Goal: Browse casually: Explore the website without a specific task or goal

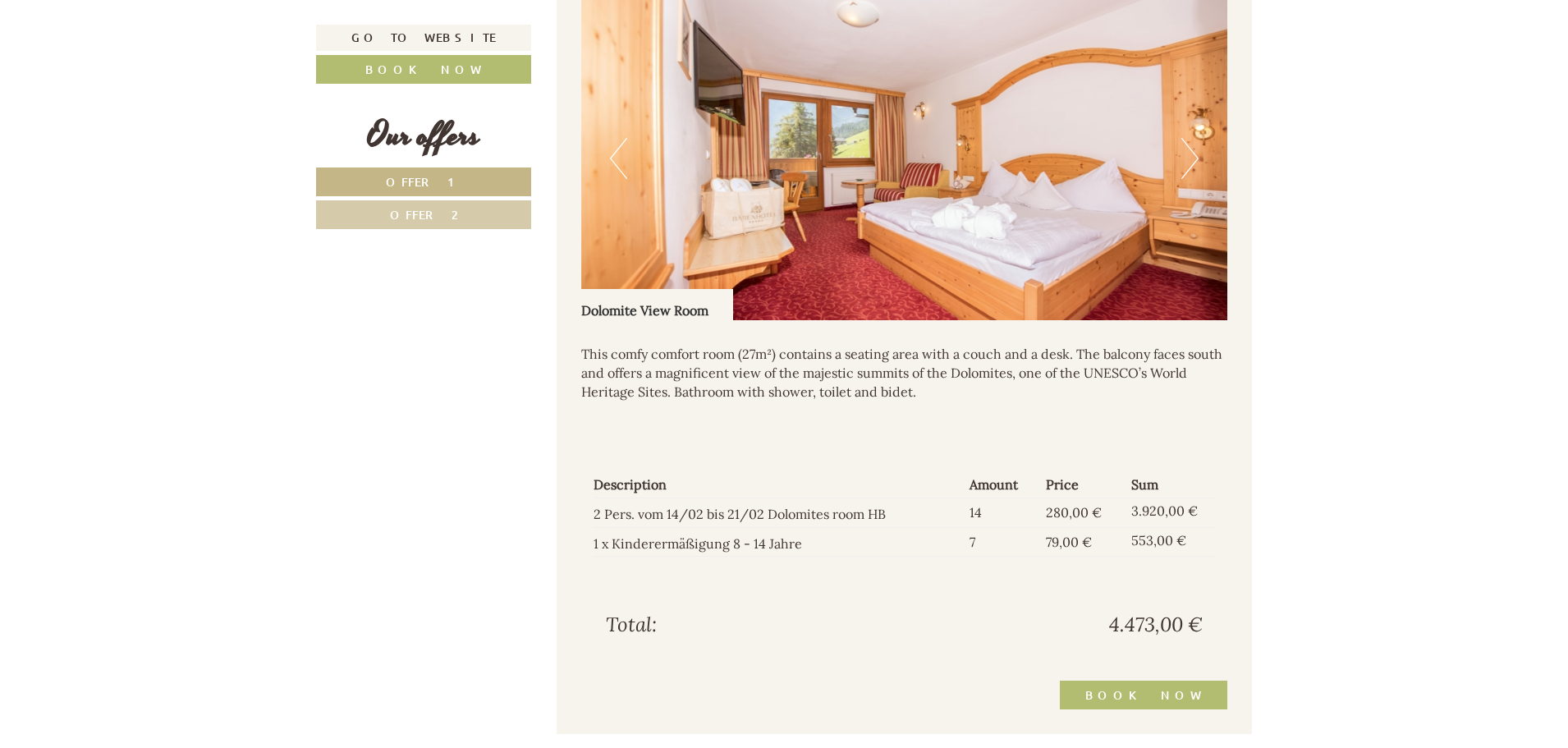
scroll to position [1477, 0]
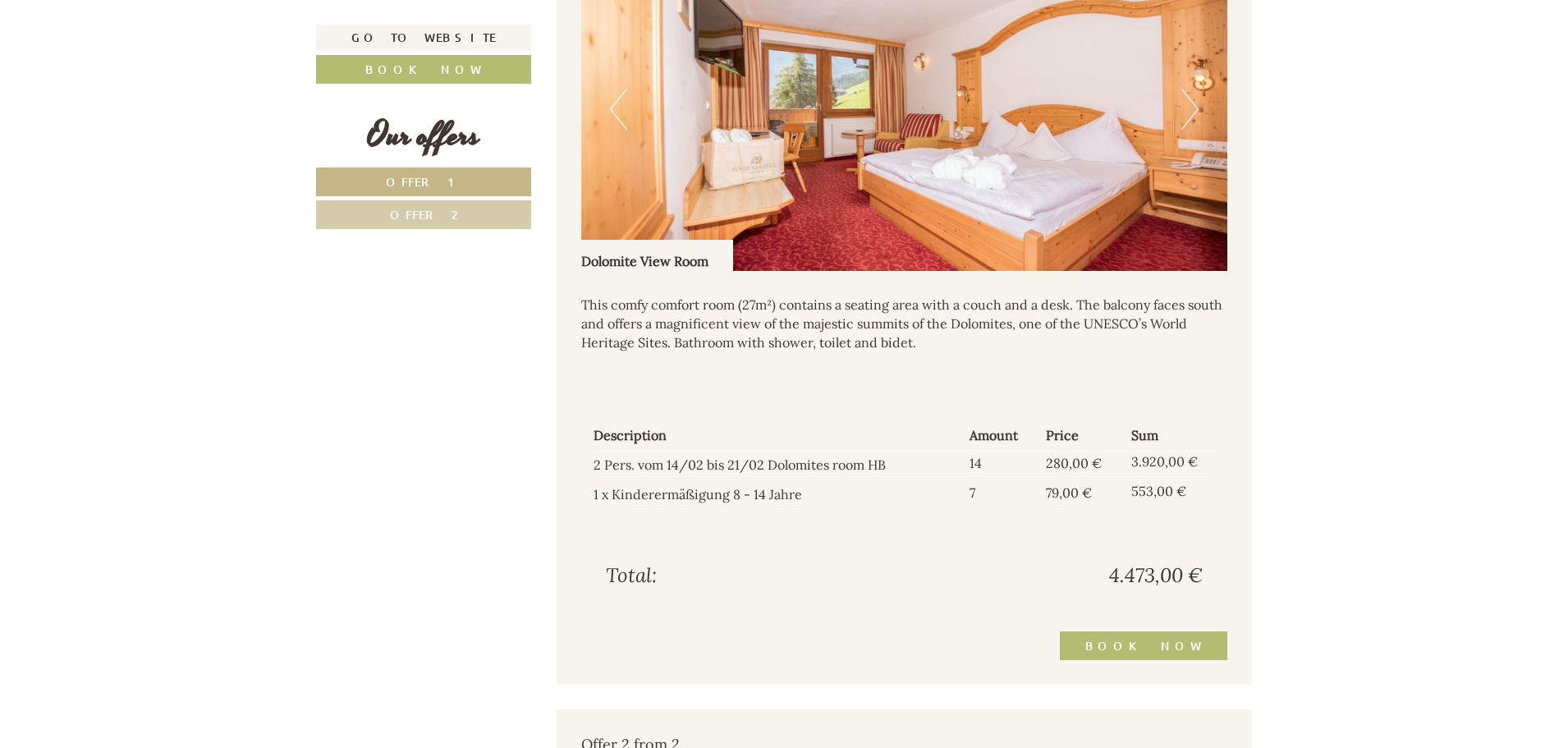
click at [1177, 118] on img at bounding box center [905, 109] width 647 height 323
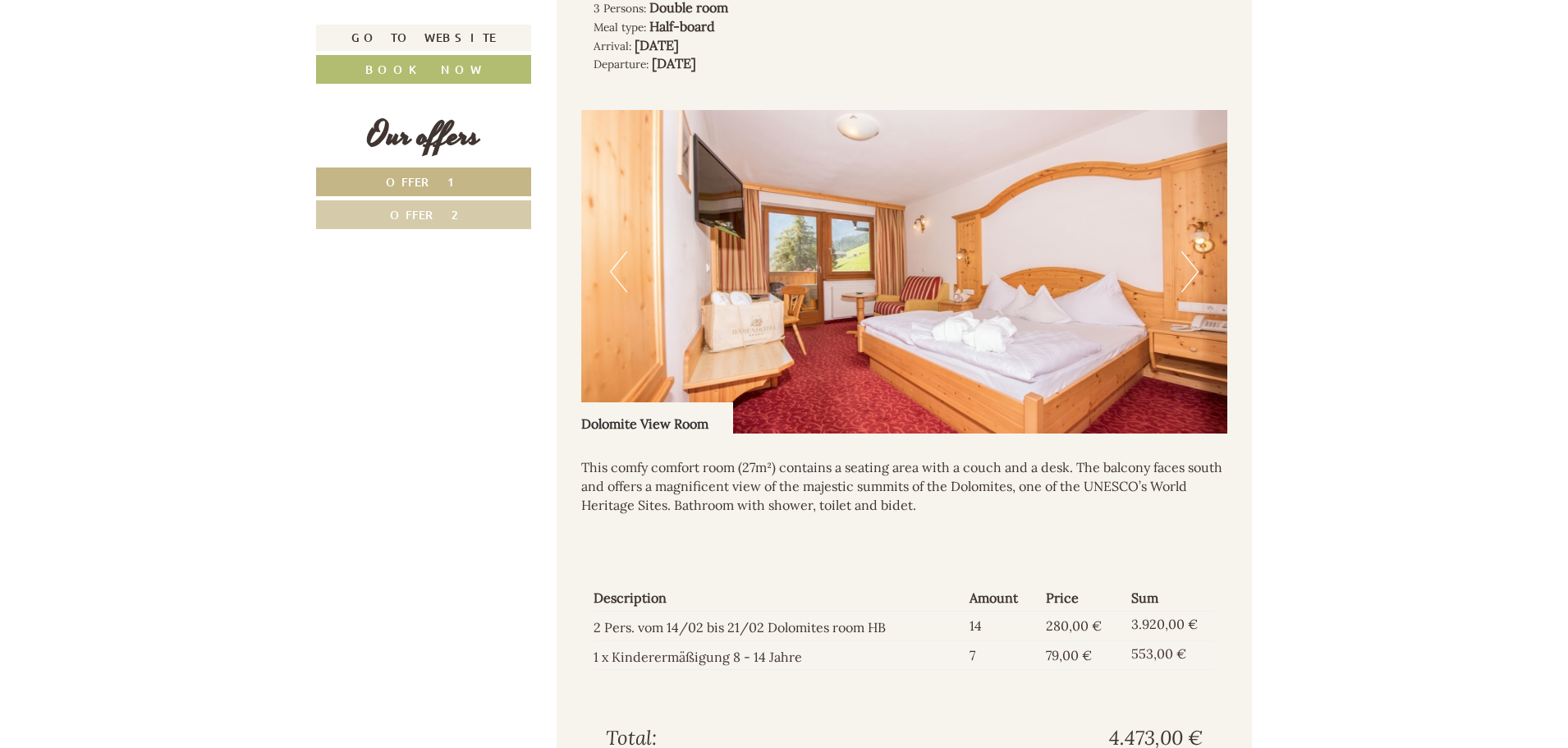
scroll to position [1313, 0]
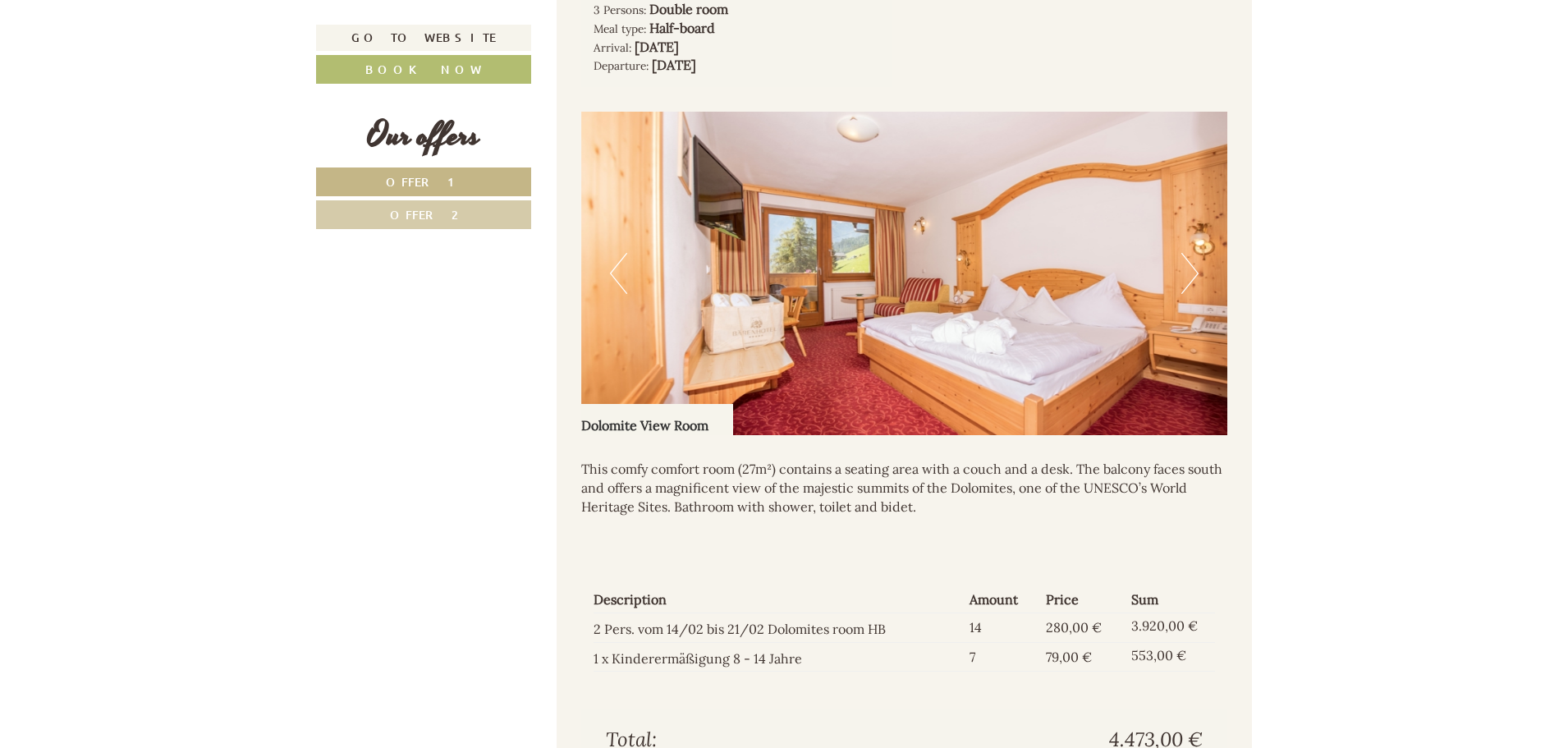
click at [1187, 281] on button "Next" at bounding box center [1189, 273] width 17 height 41
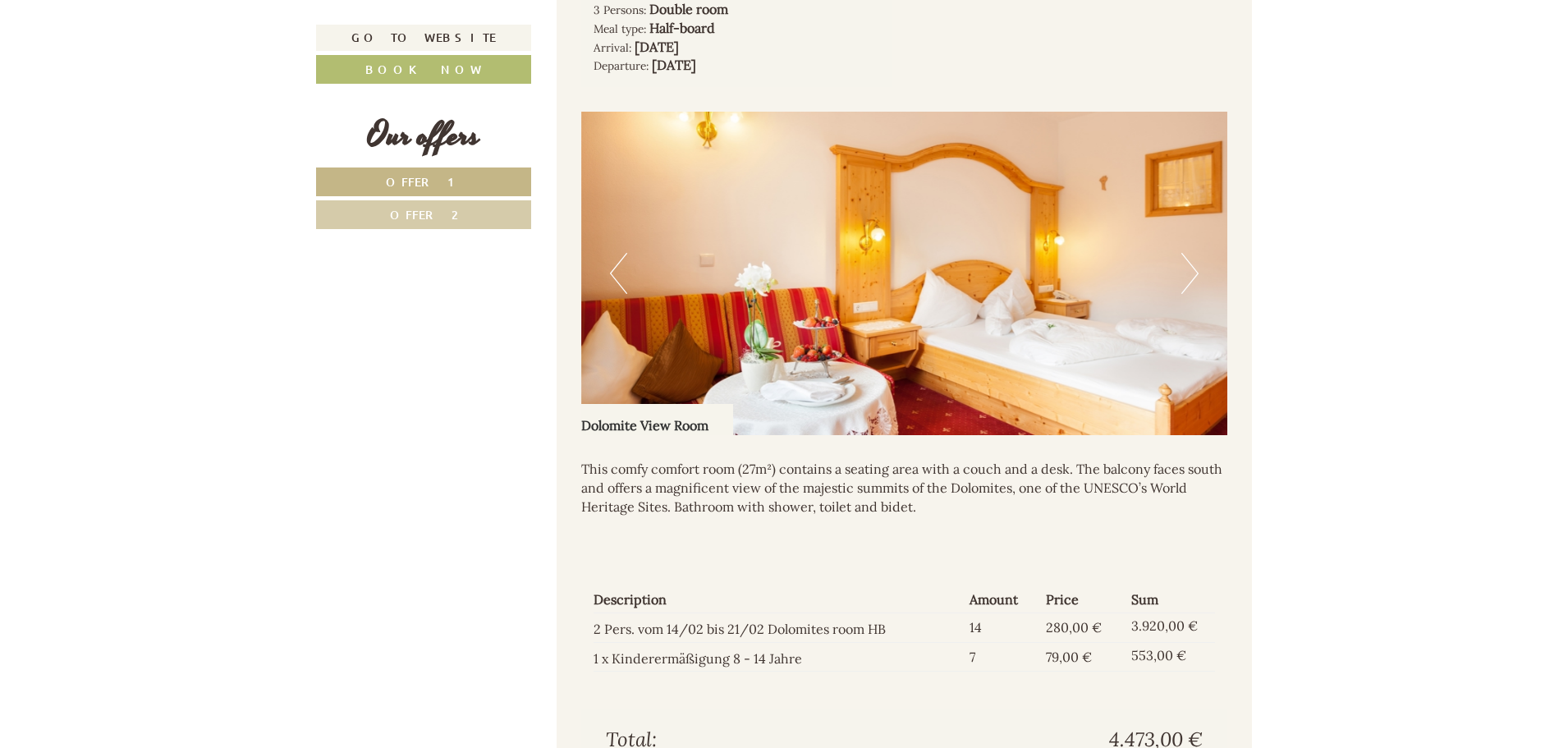
click at [1186, 273] on button "Next" at bounding box center [1189, 273] width 17 height 41
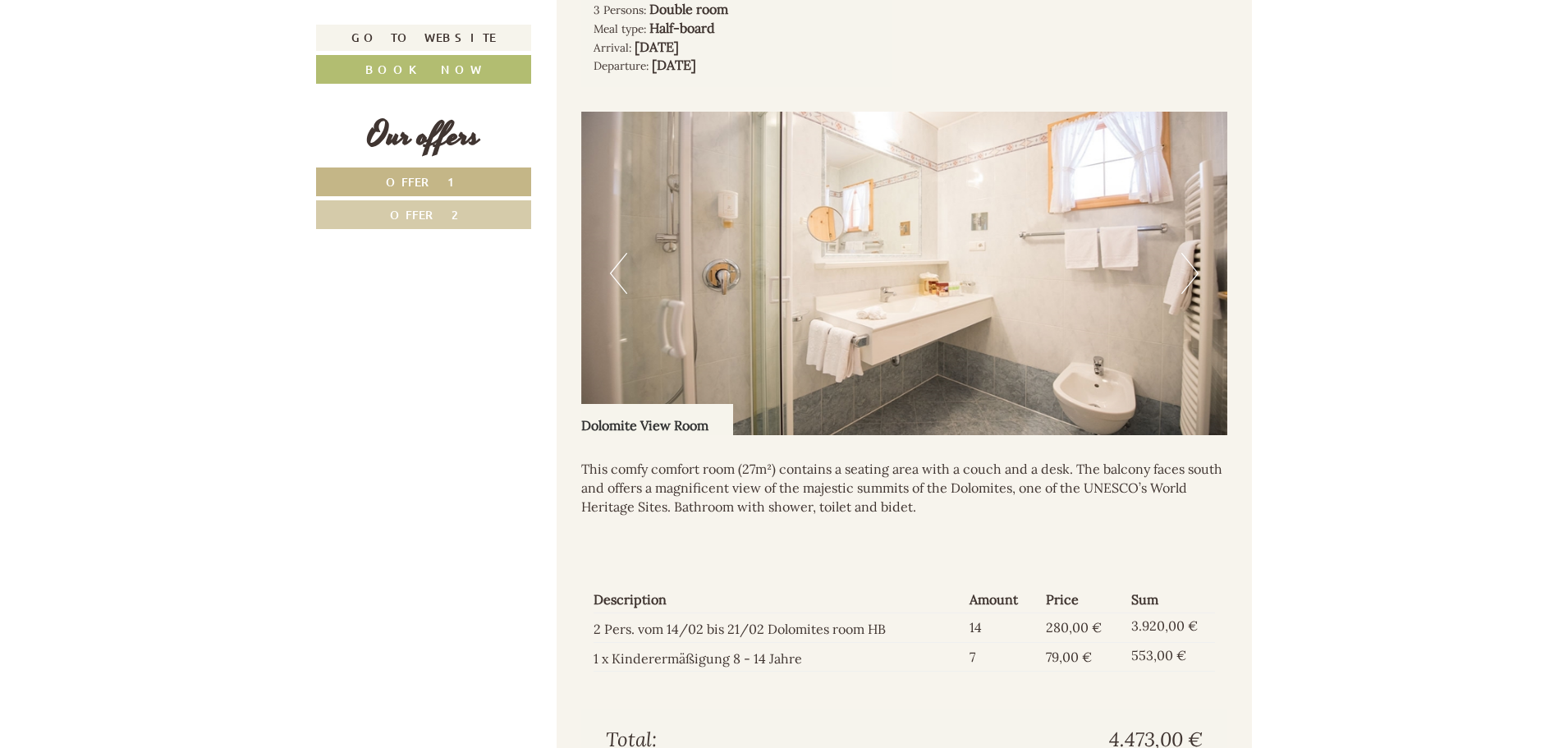
click at [1185, 278] on button "Next" at bounding box center [1189, 273] width 17 height 41
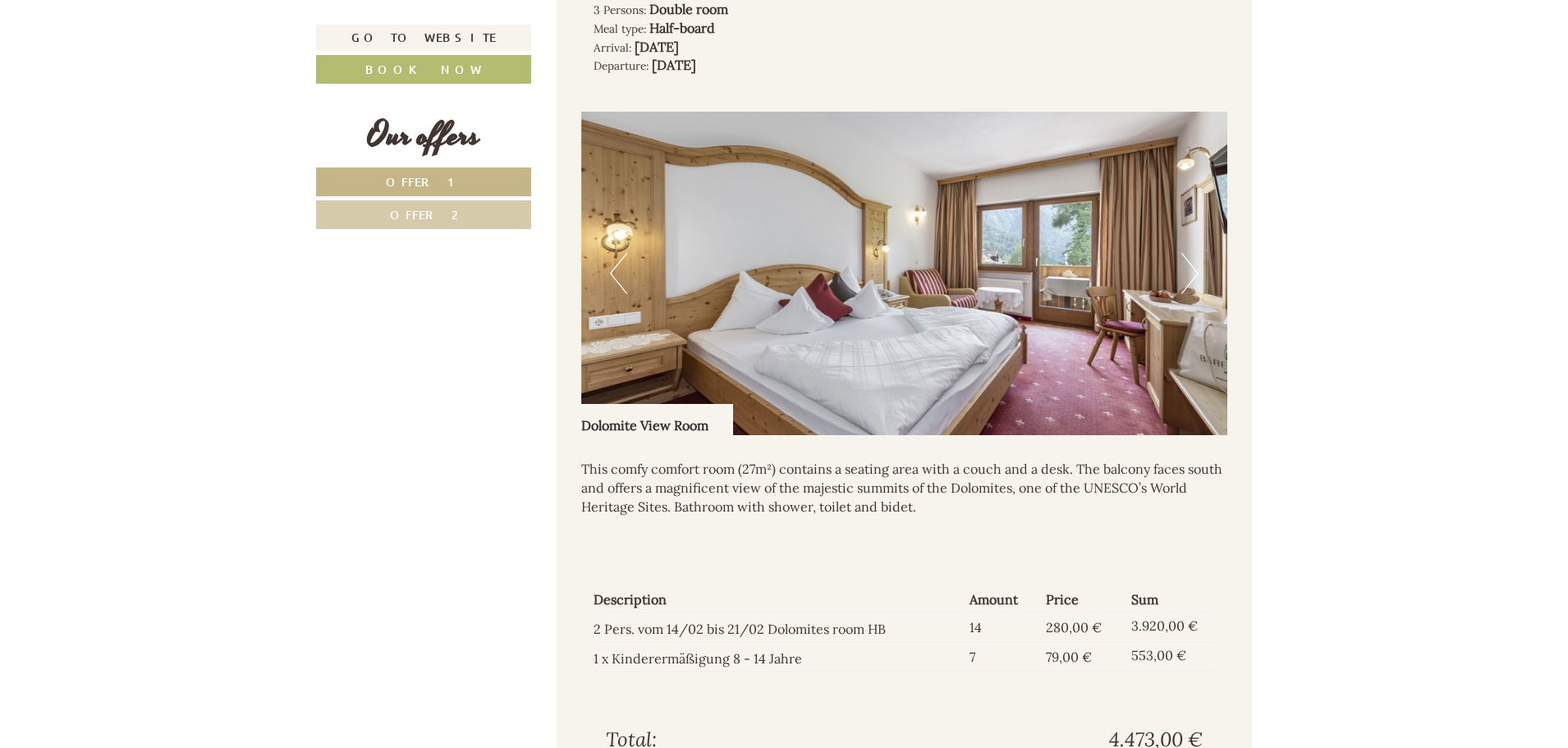
click at [1185, 279] on button "Next" at bounding box center [1189, 273] width 17 height 41
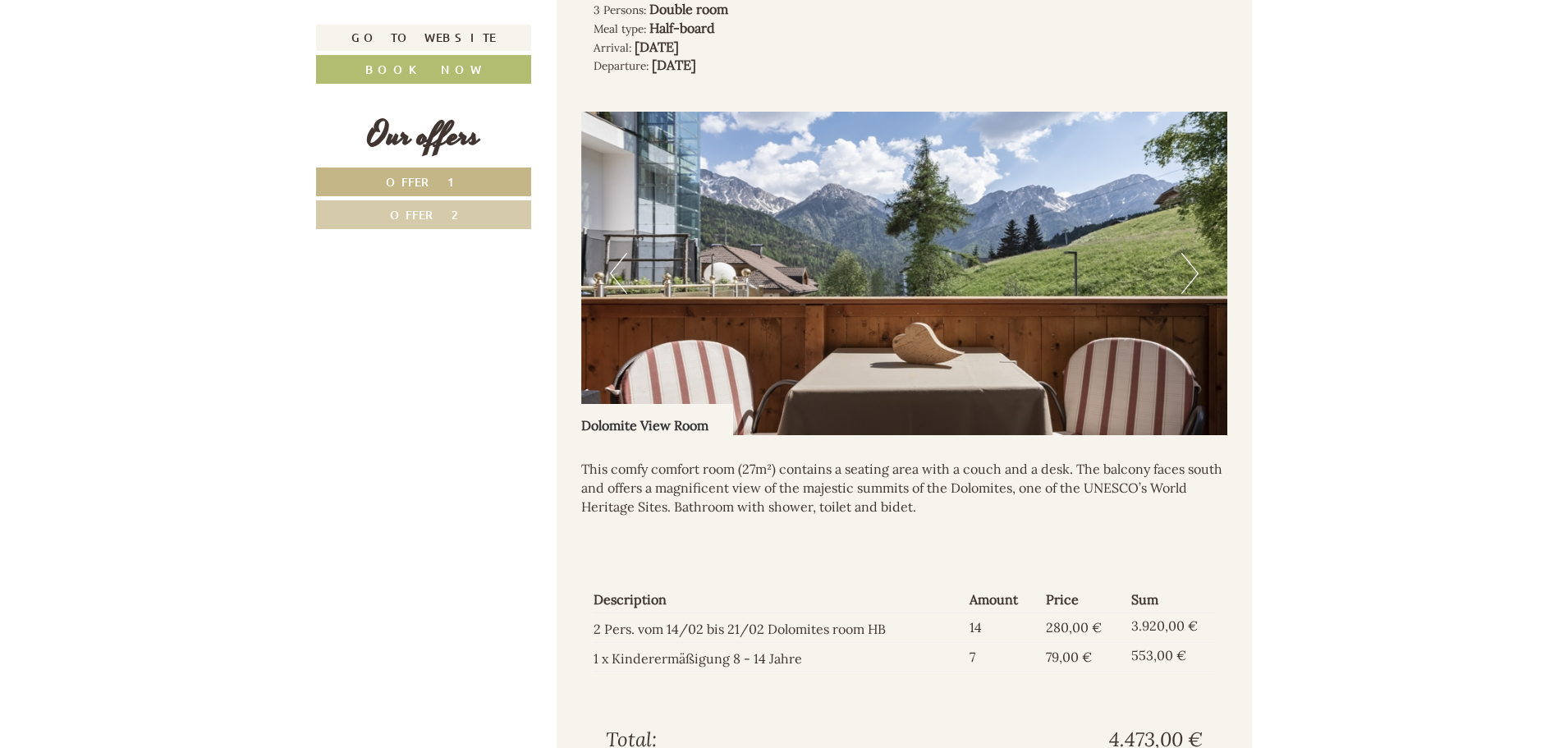
click at [1185, 279] on button "Next" at bounding box center [1189, 273] width 17 height 41
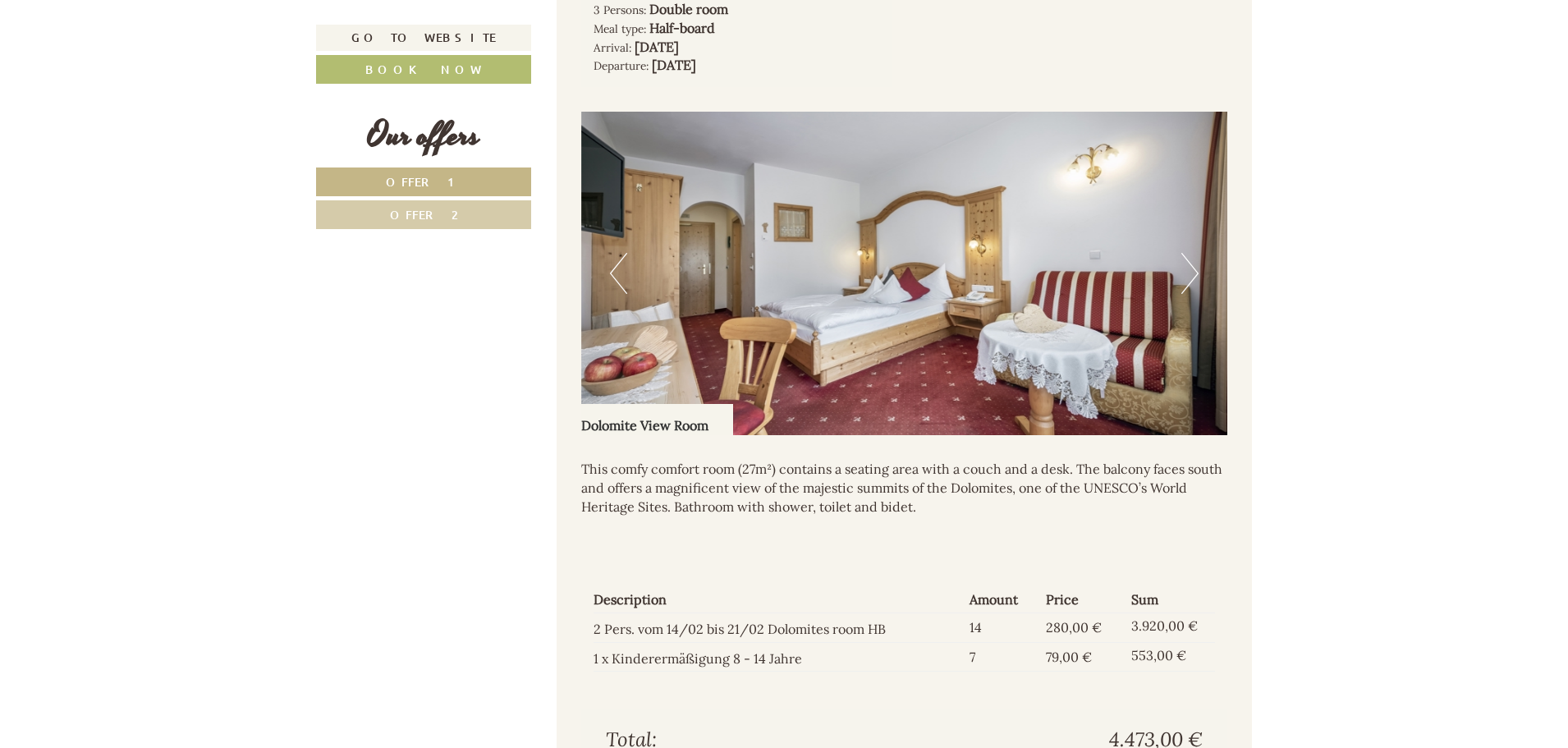
click at [1205, 281] on img at bounding box center [905, 273] width 647 height 323
click at [1190, 281] on button "Next" at bounding box center [1189, 273] width 17 height 41
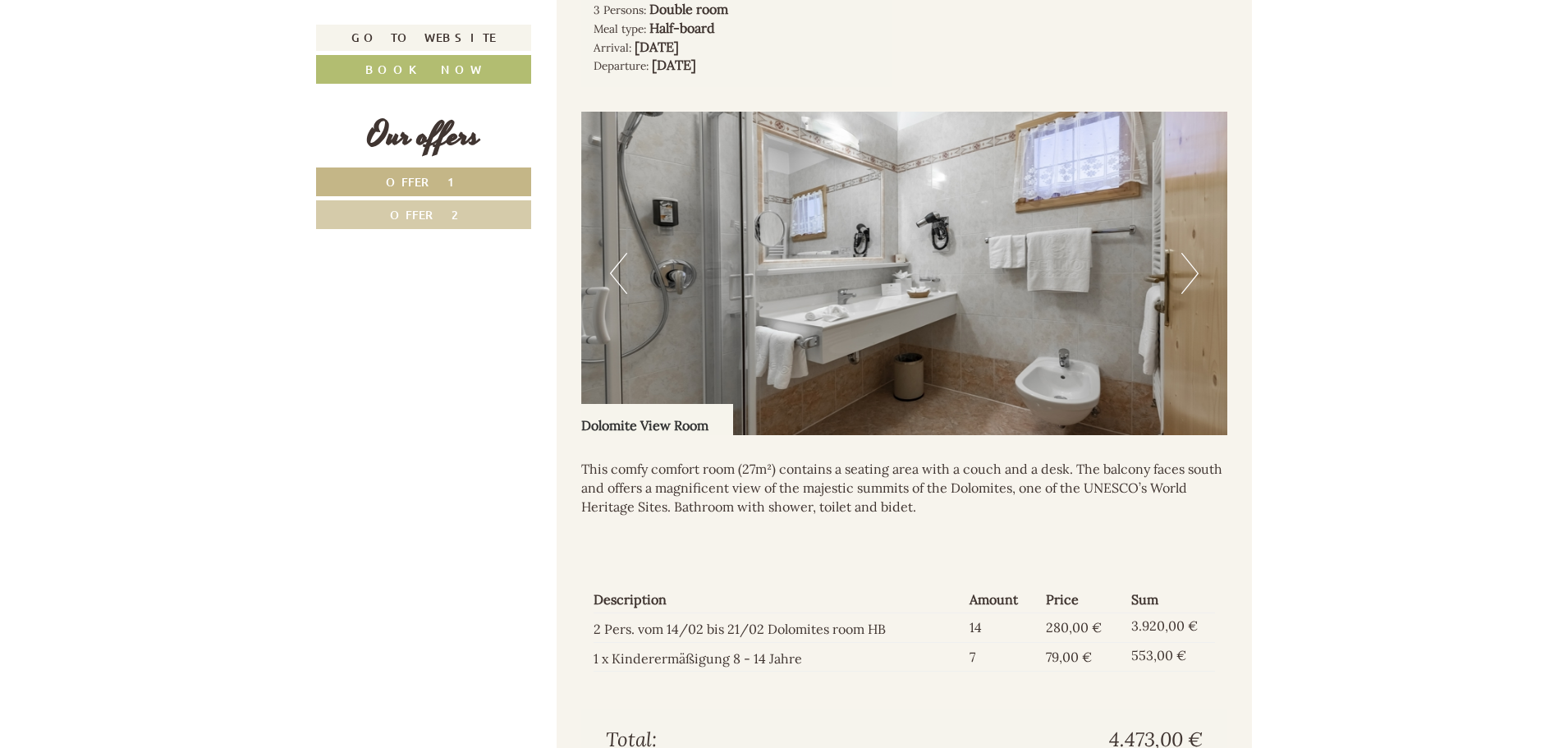
click at [1190, 281] on button "Next" at bounding box center [1189, 273] width 17 height 41
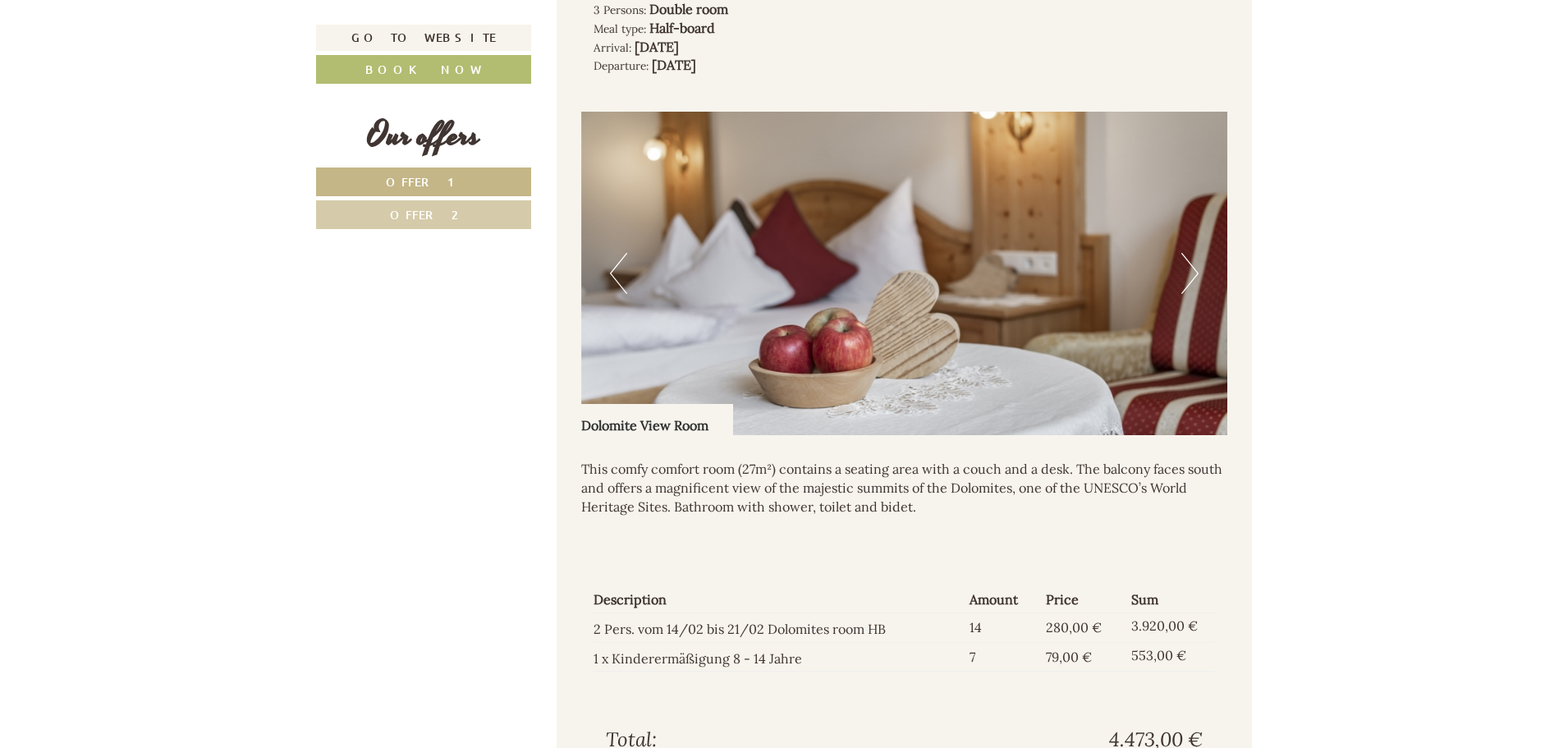
click at [1190, 281] on button "Next" at bounding box center [1189, 273] width 17 height 41
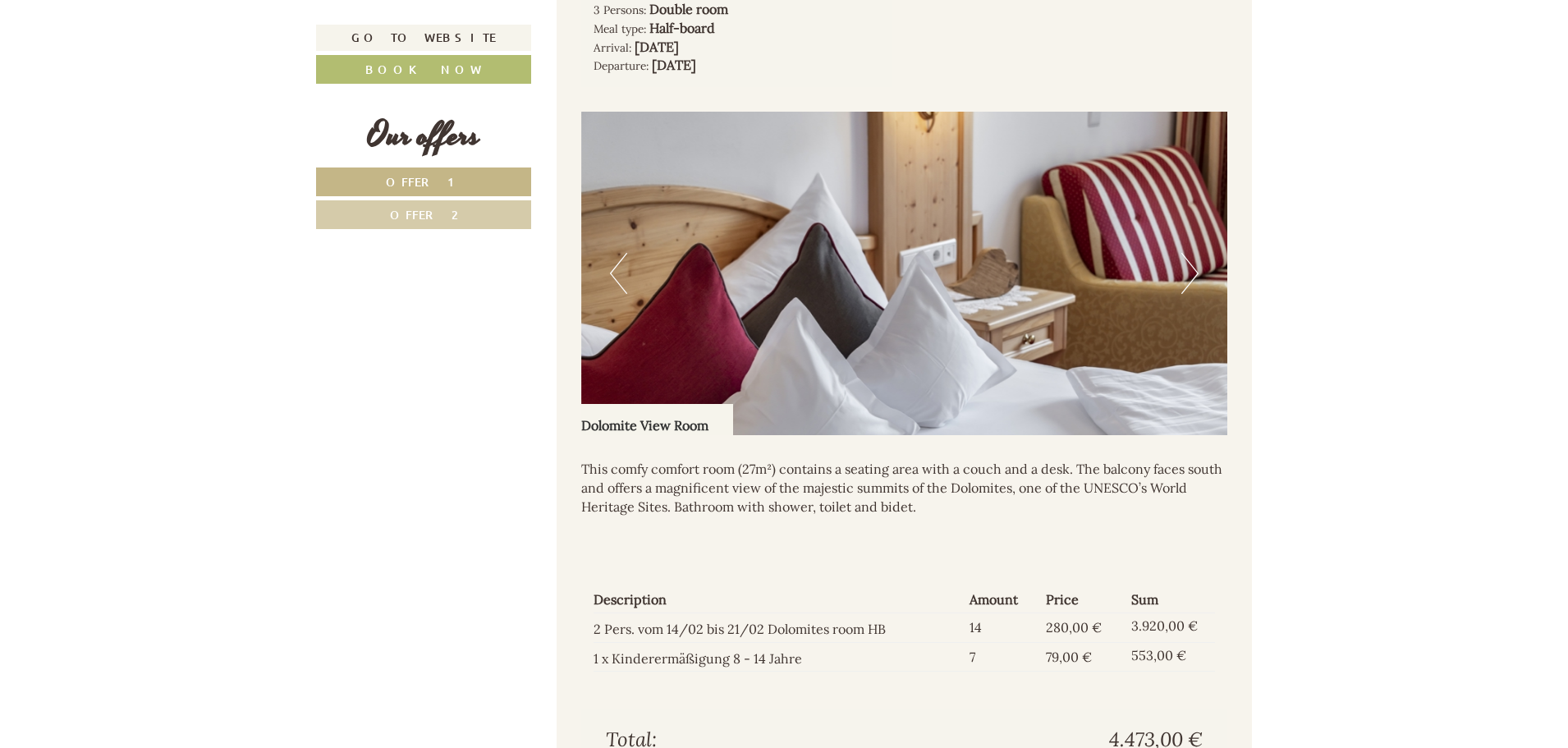
click at [1190, 281] on button "Next" at bounding box center [1189, 273] width 17 height 41
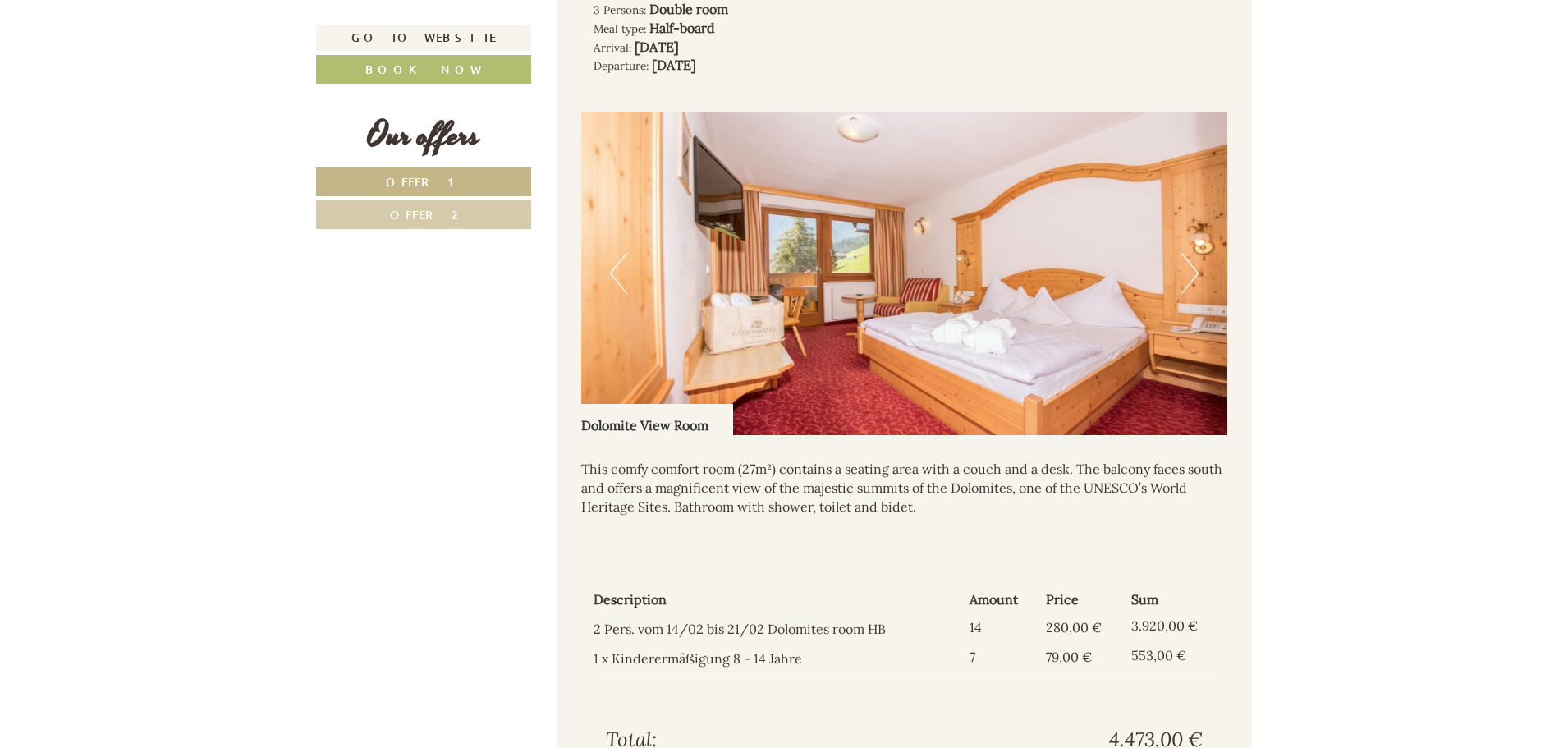
click at [450, 206] on link "Offer 2" at bounding box center [423, 215] width 215 height 29
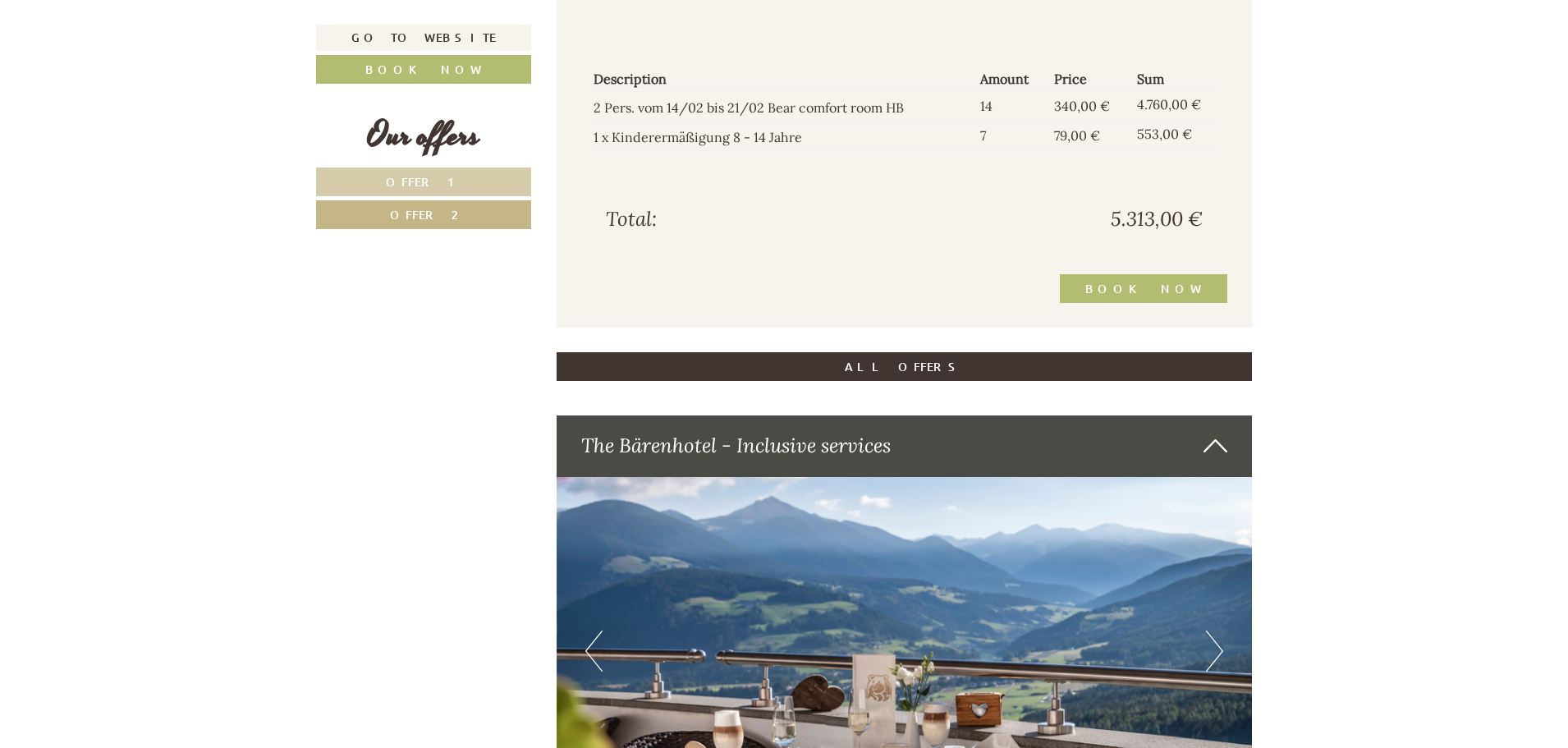
scroll to position [2057, 0]
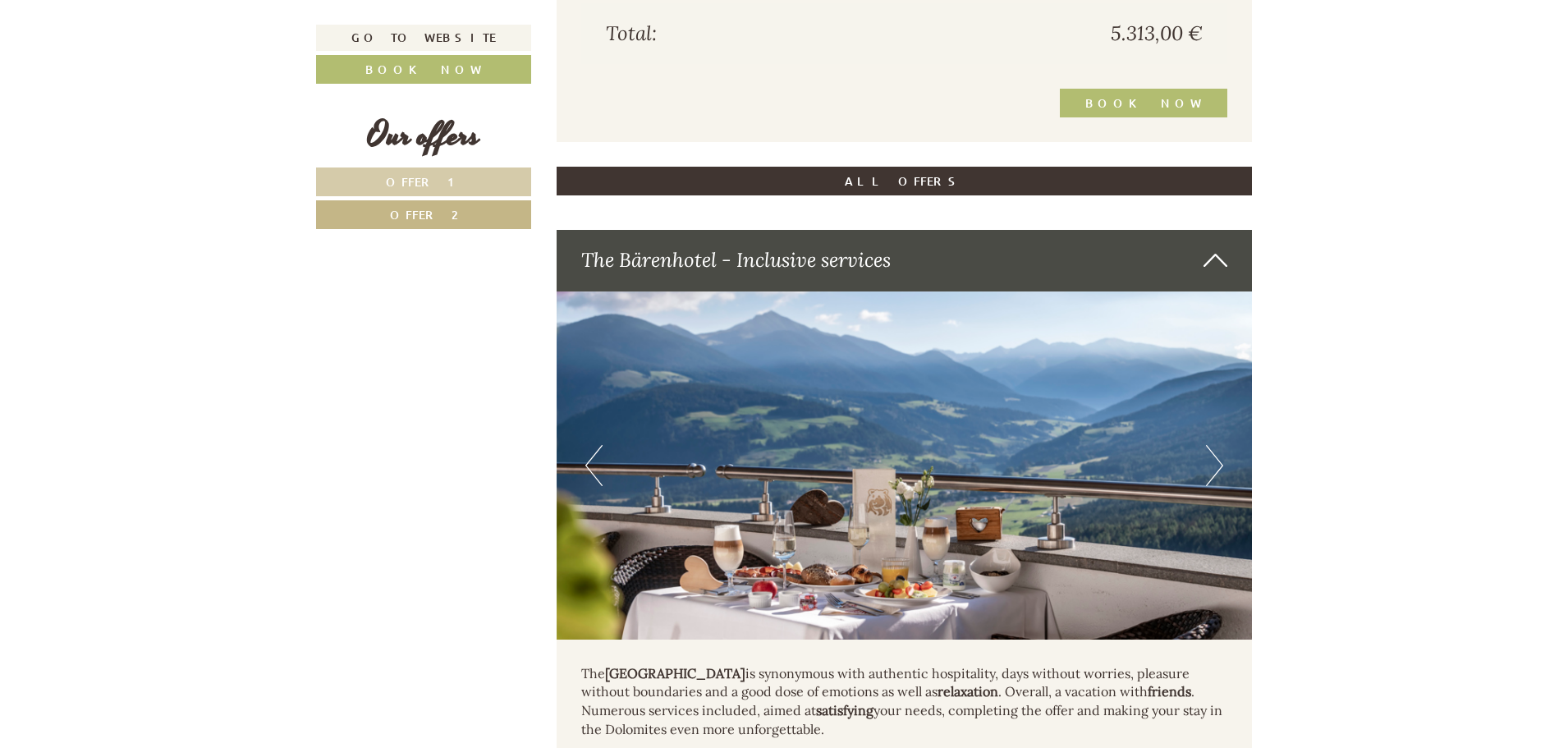
click at [1210, 471] on button "Next" at bounding box center [1214, 465] width 17 height 41
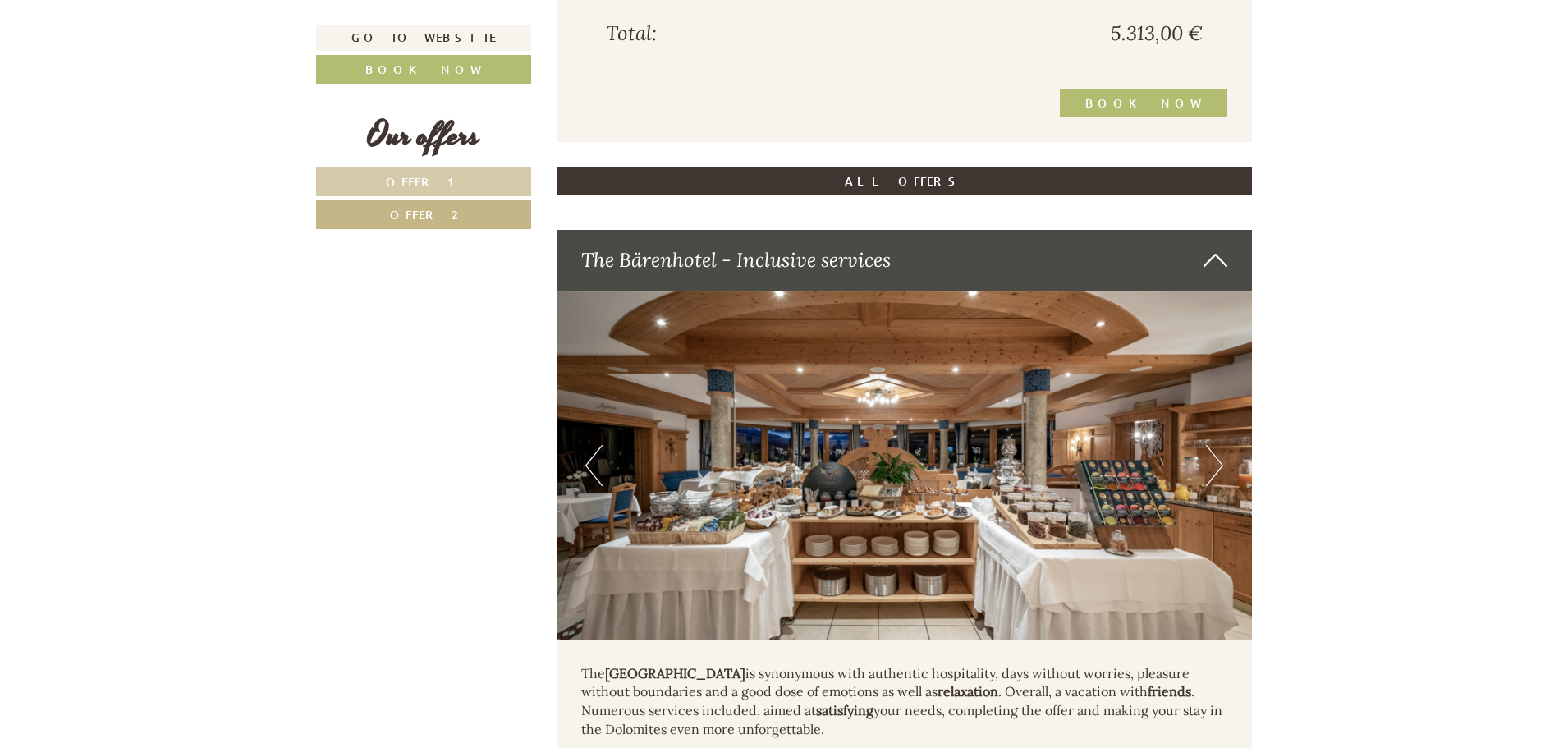
click at [1210, 471] on button "Next" at bounding box center [1214, 465] width 17 height 41
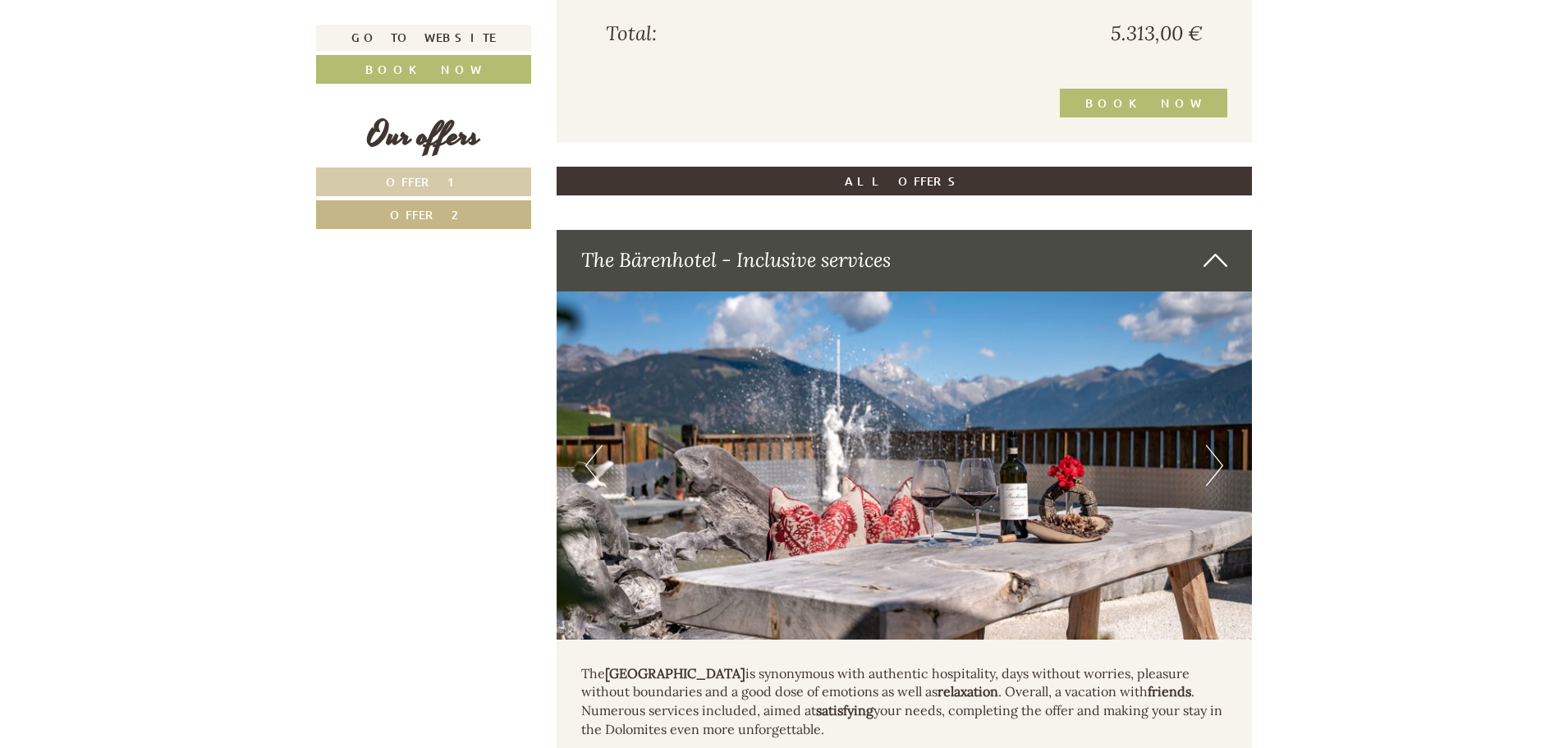
click at [1210, 471] on button "Next" at bounding box center [1214, 465] width 17 height 41
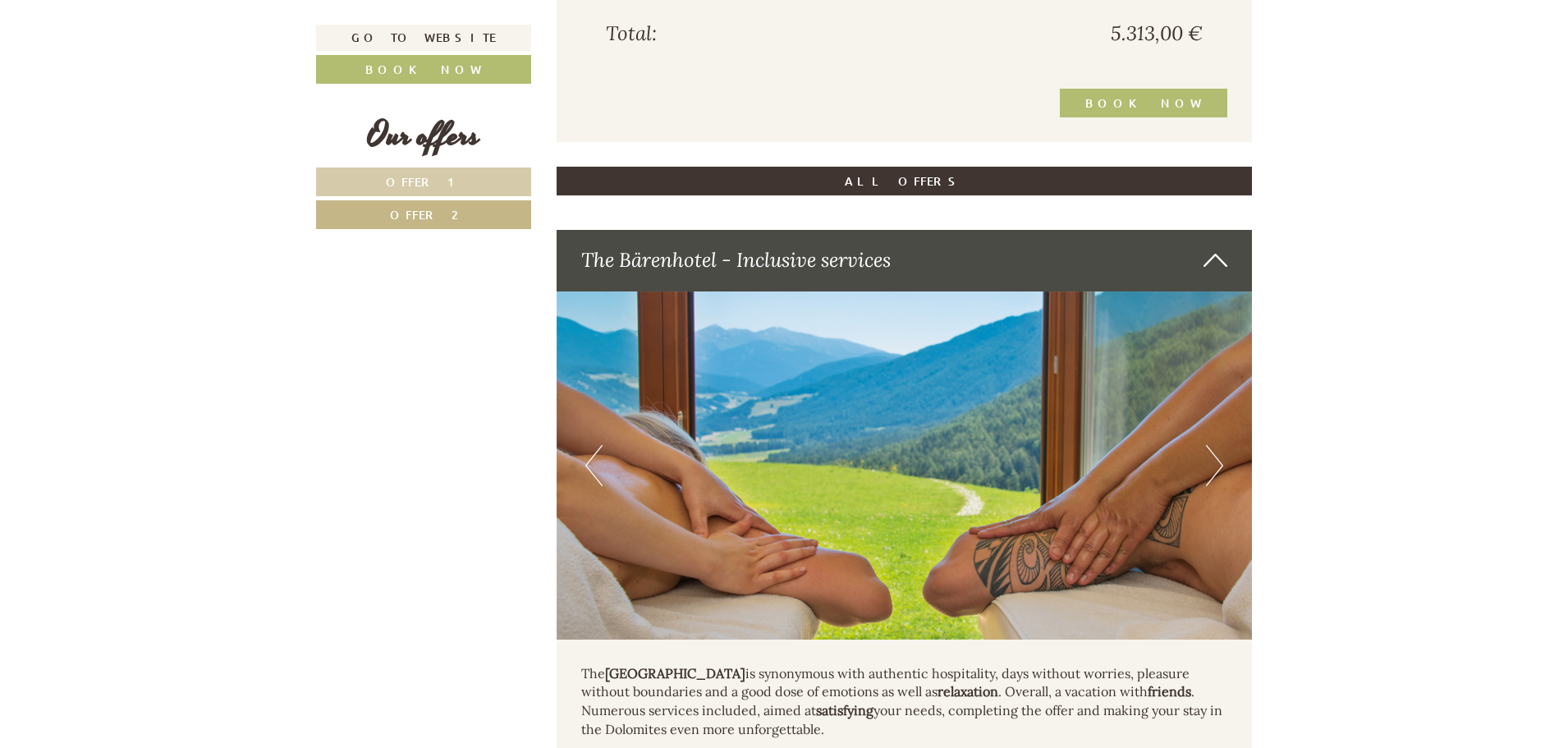
click at [1210, 471] on button "Next" at bounding box center [1214, 465] width 17 height 41
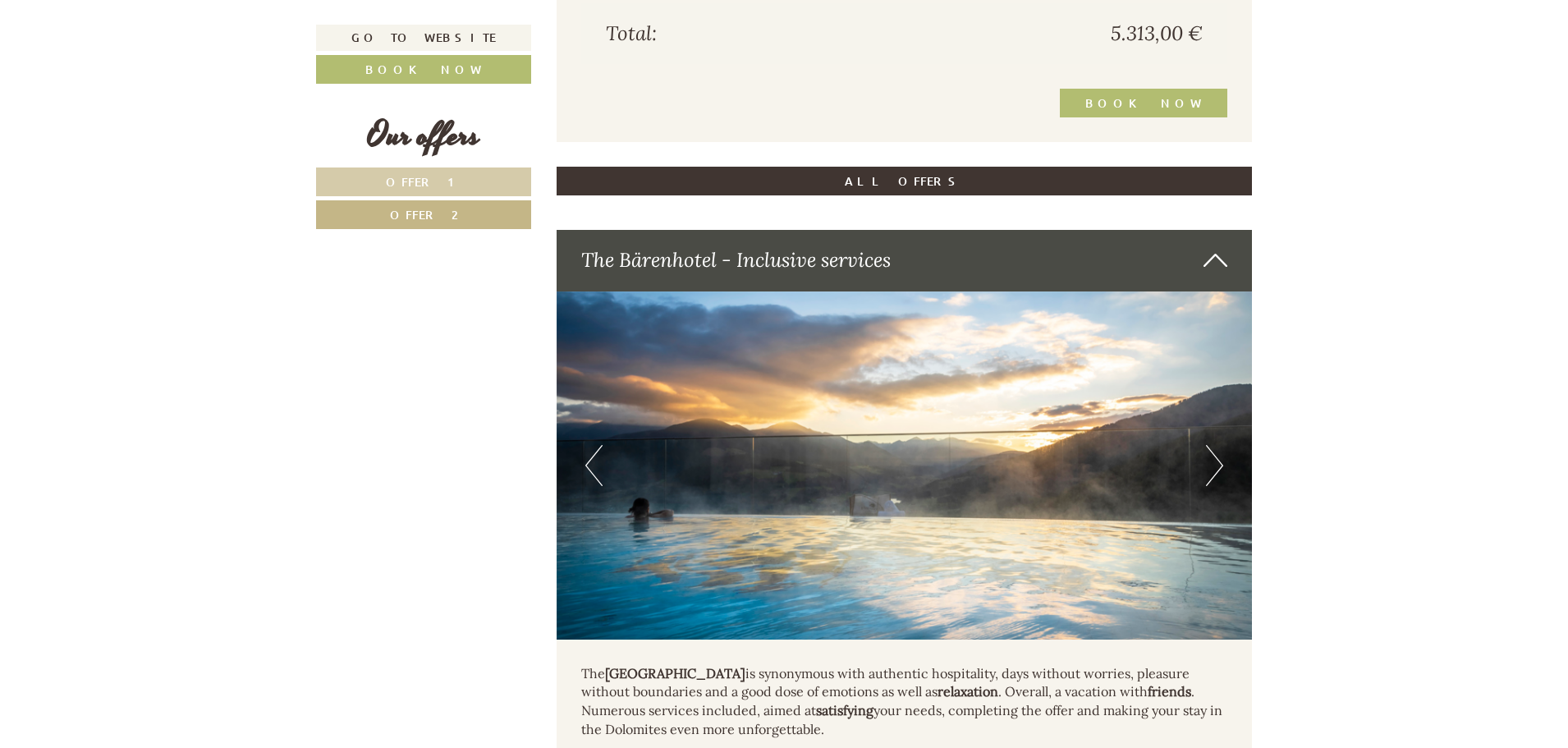
click at [1210, 471] on button "Next" at bounding box center [1214, 465] width 17 height 41
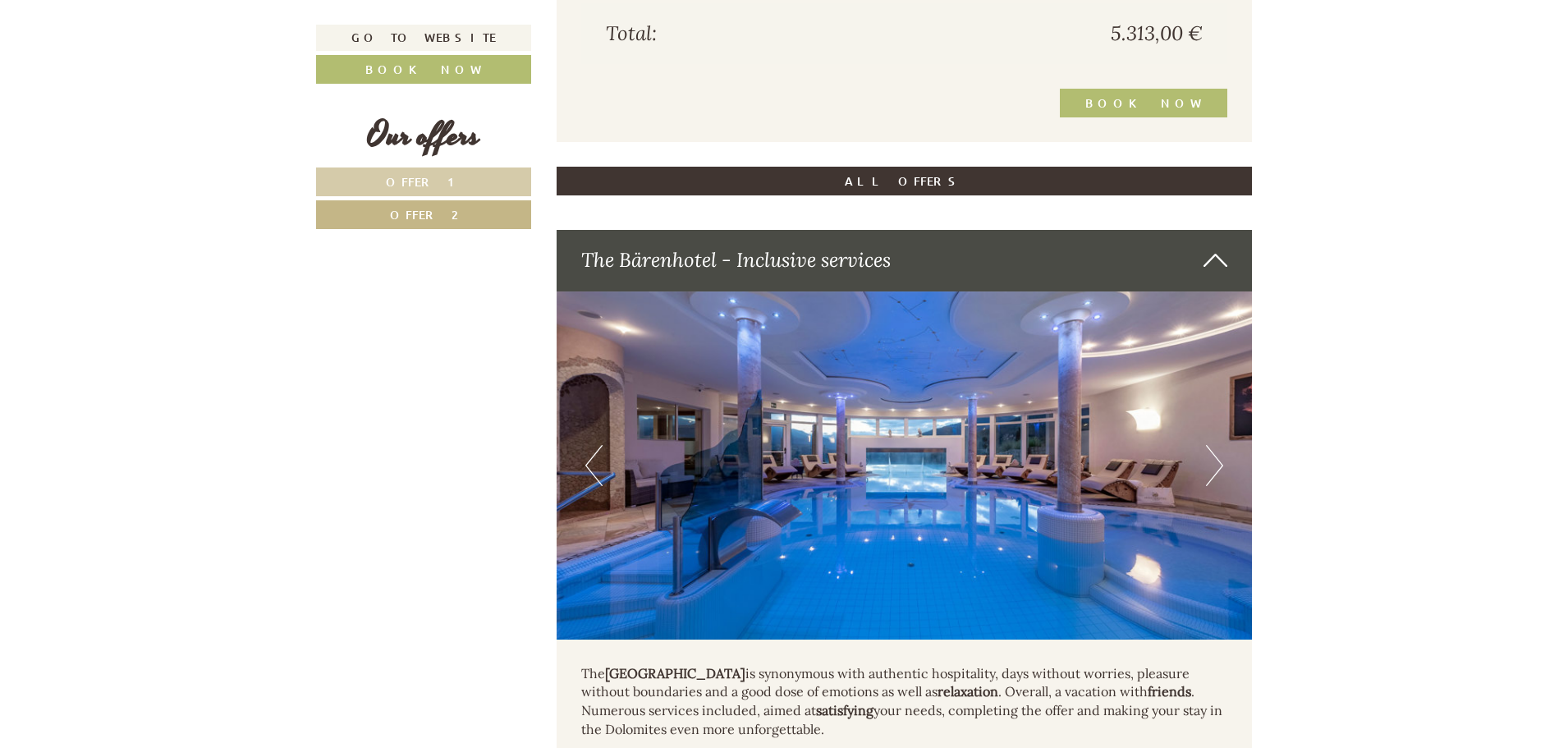
click at [1210, 471] on button "Next" at bounding box center [1214, 465] width 17 height 41
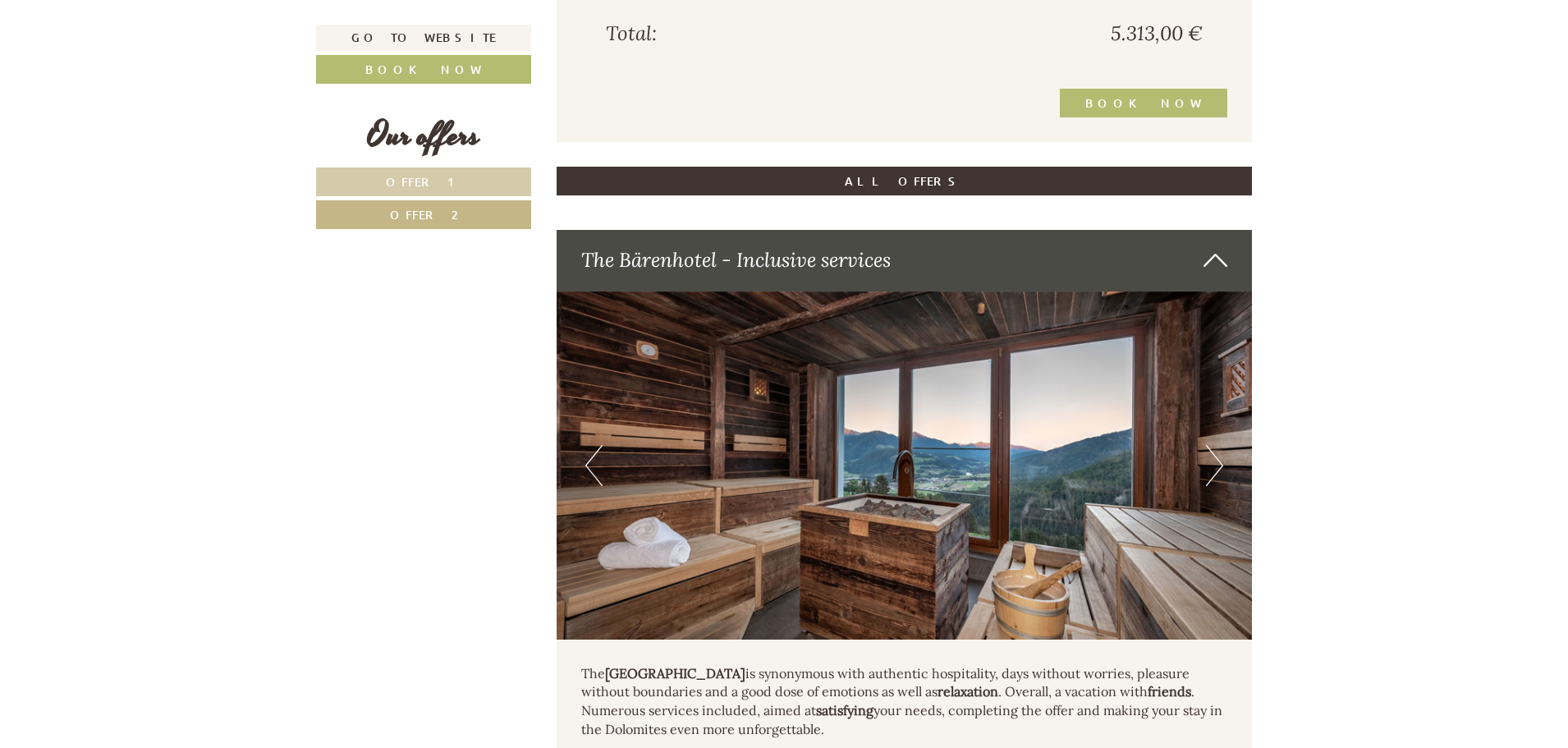
click at [1210, 471] on button "Next" at bounding box center [1214, 465] width 17 height 41
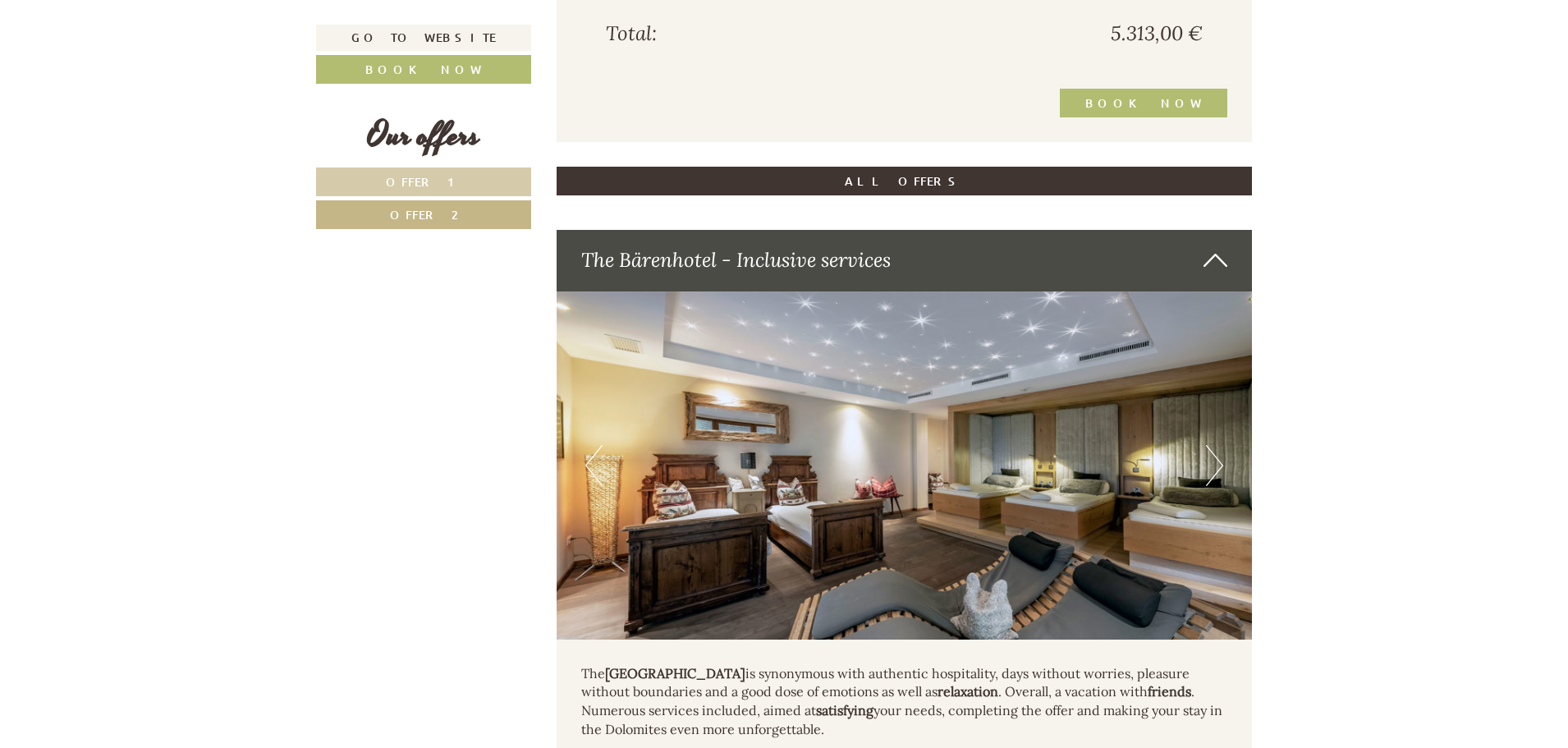
click at [1210, 471] on button "Next" at bounding box center [1214, 465] width 17 height 41
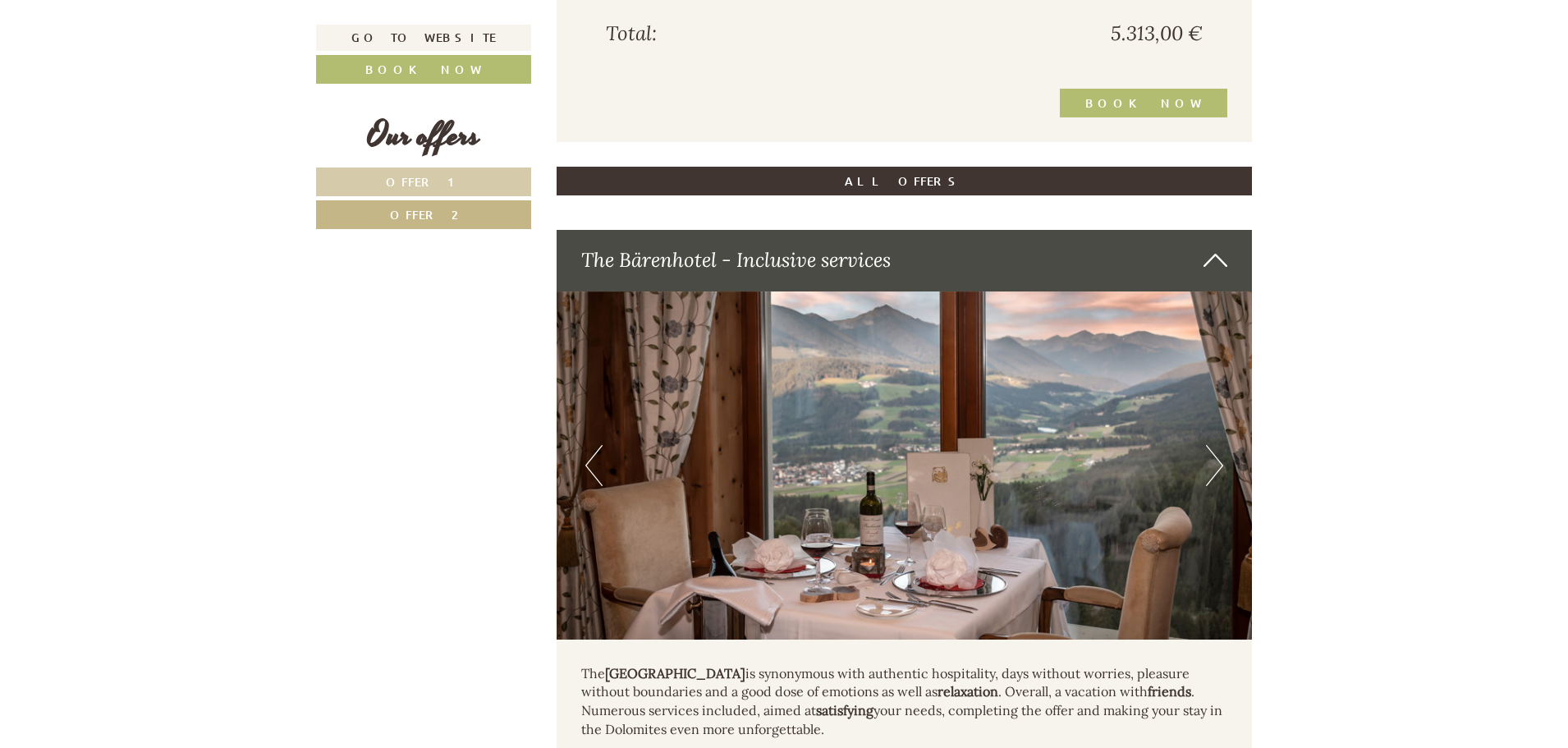
click at [1210, 471] on button "Next" at bounding box center [1214, 465] width 17 height 41
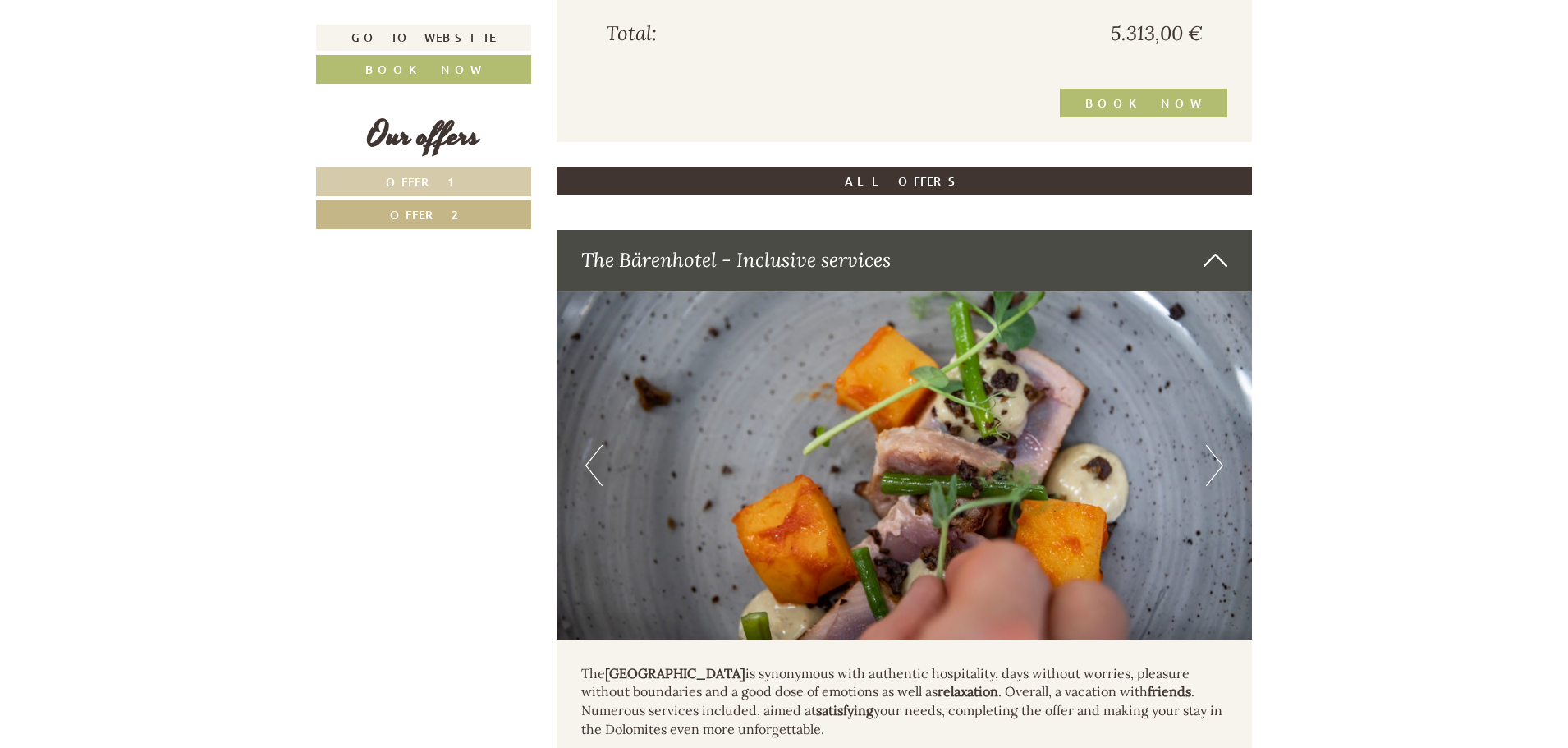
click at [1210, 471] on button "Next" at bounding box center [1214, 465] width 17 height 41
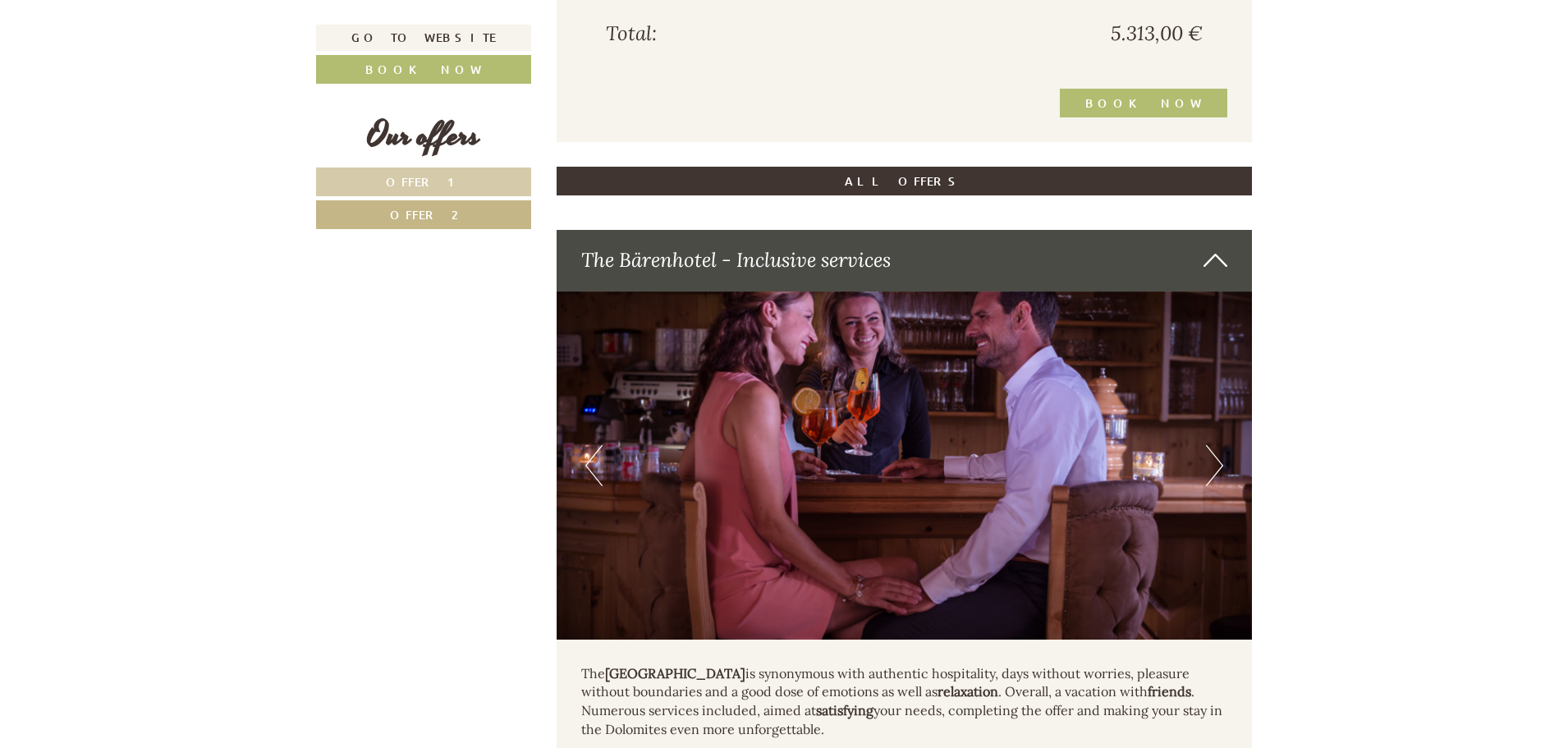
click at [1210, 471] on button "Next" at bounding box center [1214, 465] width 17 height 41
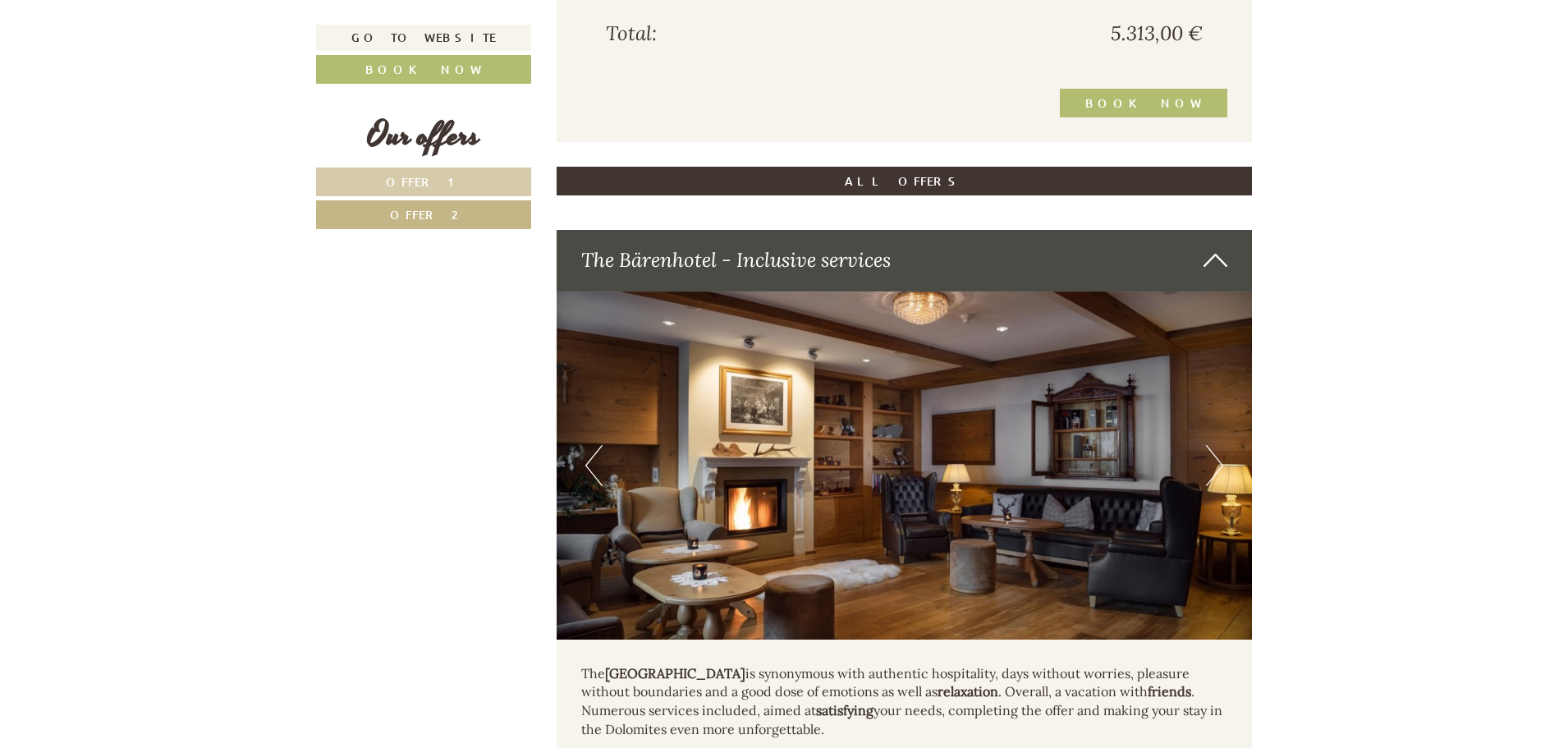
click at [1210, 471] on button "Next" at bounding box center [1214, 465] width 17 height 41
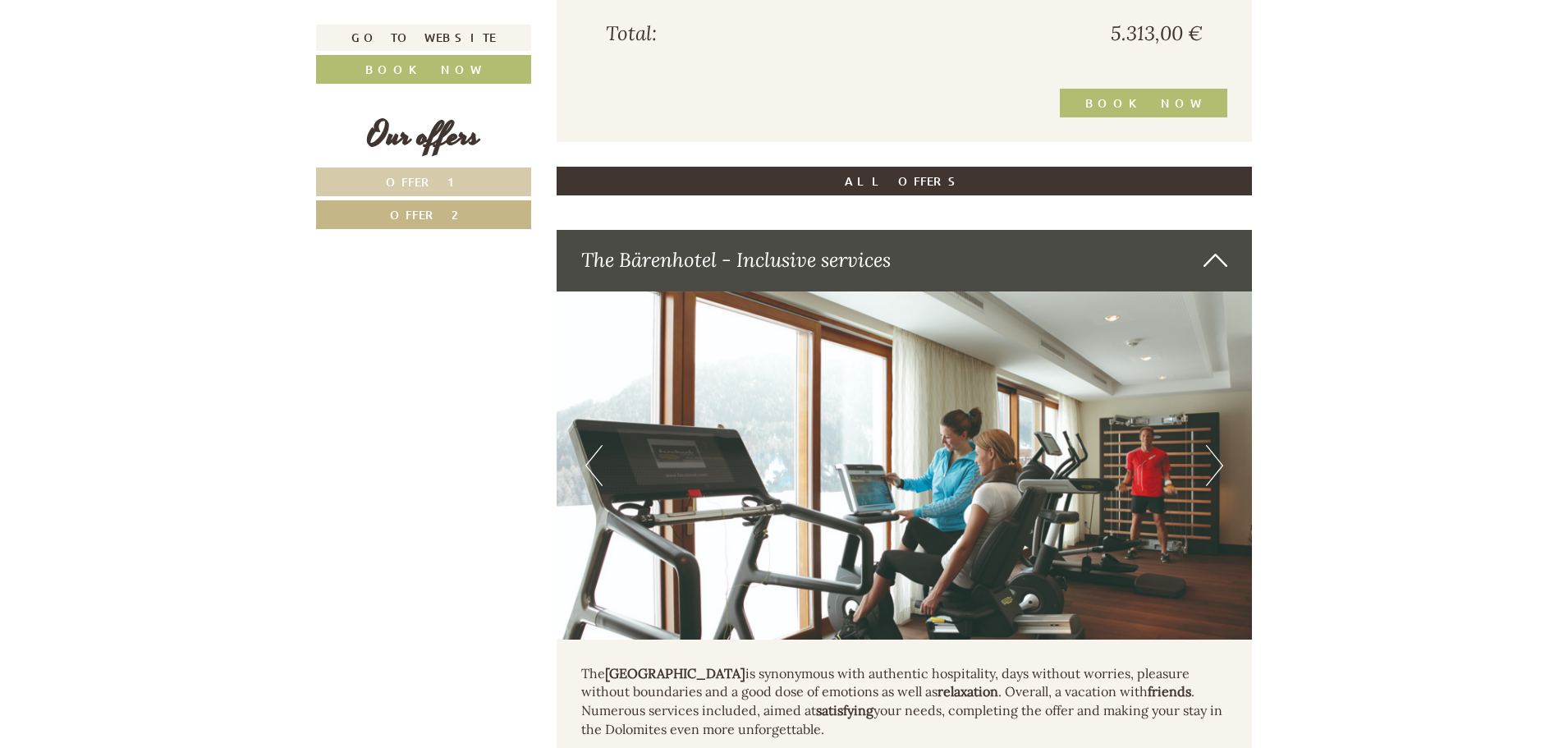
click at [1210, 471] on button "Next" at bounding box center [1214, 465] width 17 height 41
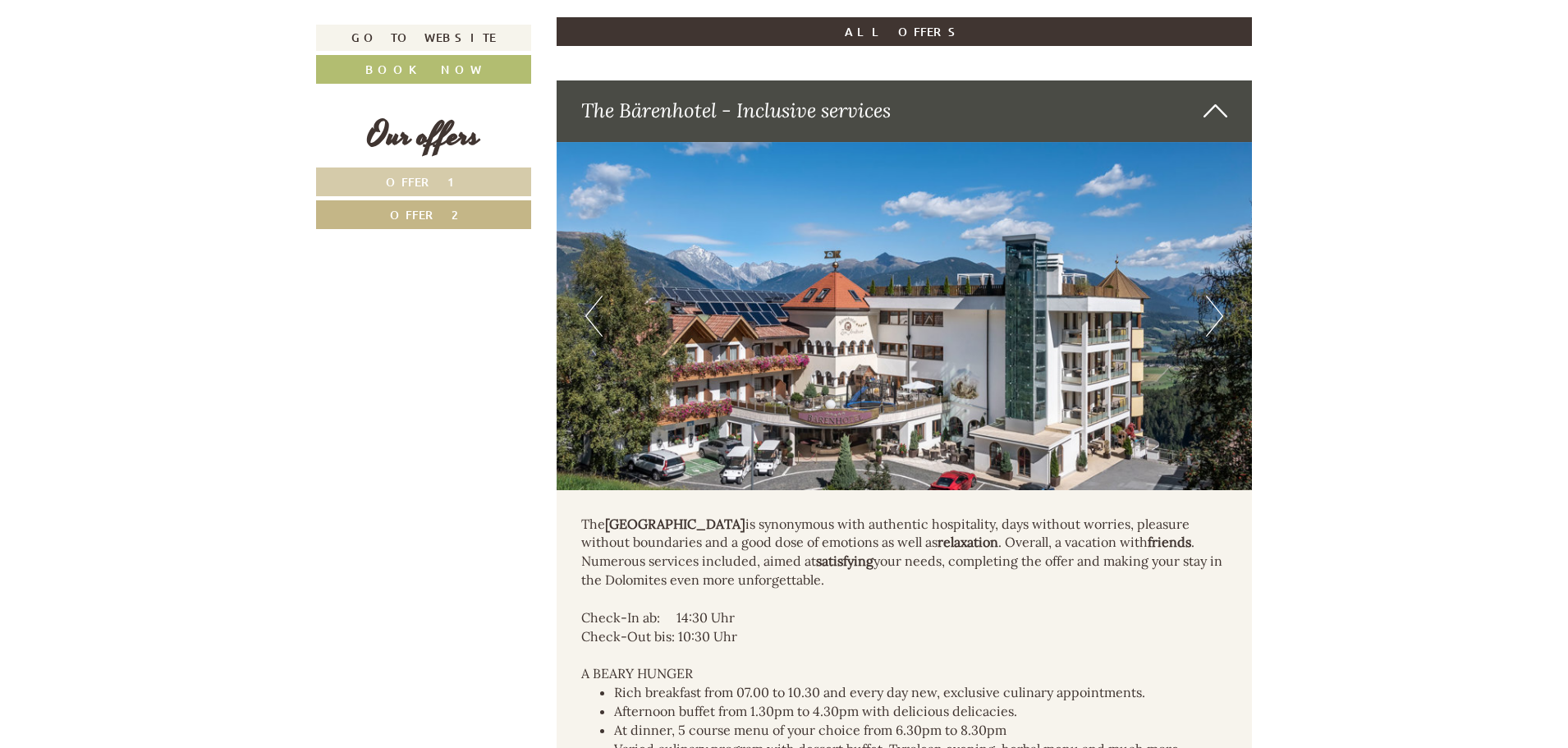
scroll to position [2221, 0]
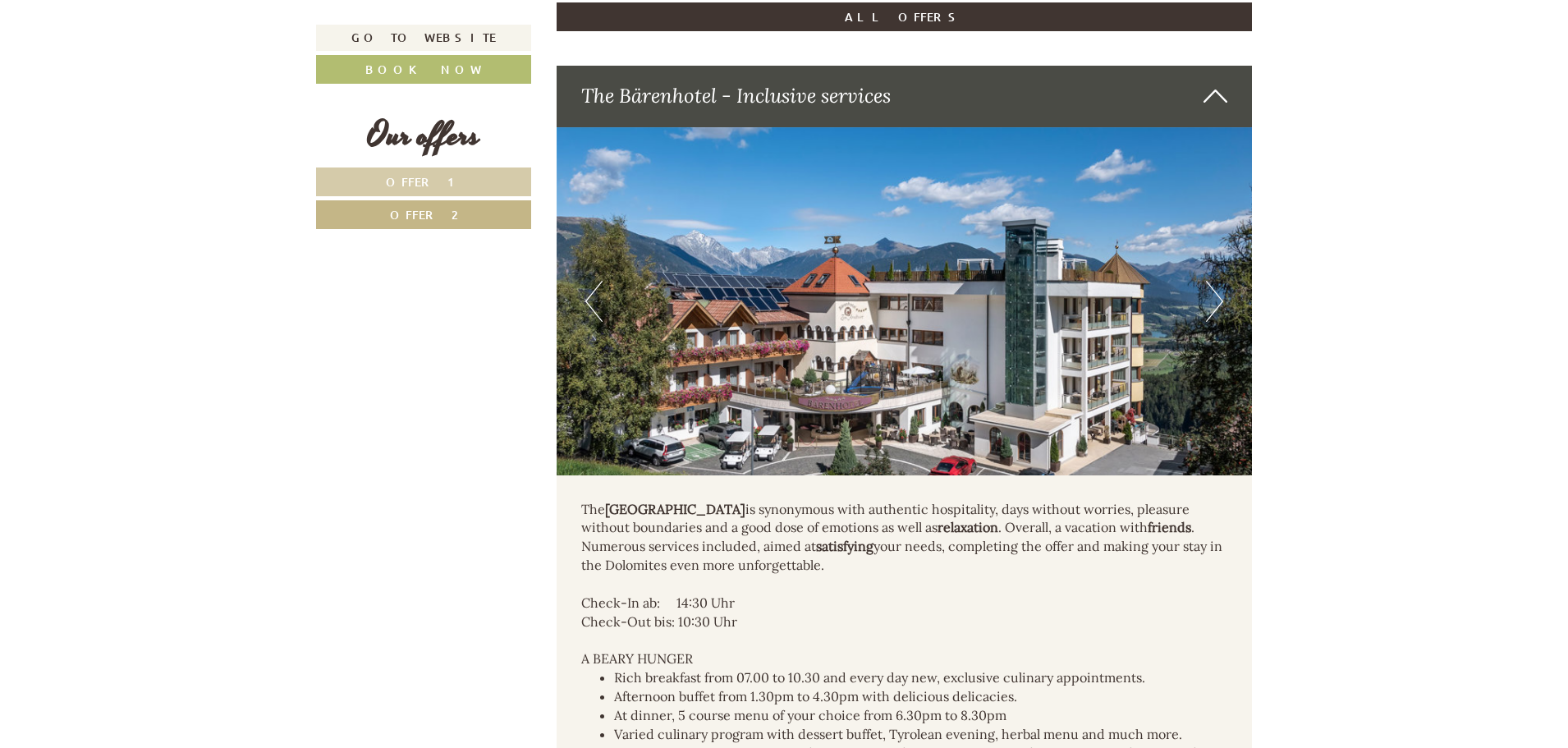
click at [1212, 306] on button "Next" at bounding box center [1214, 301] width 17 height 41
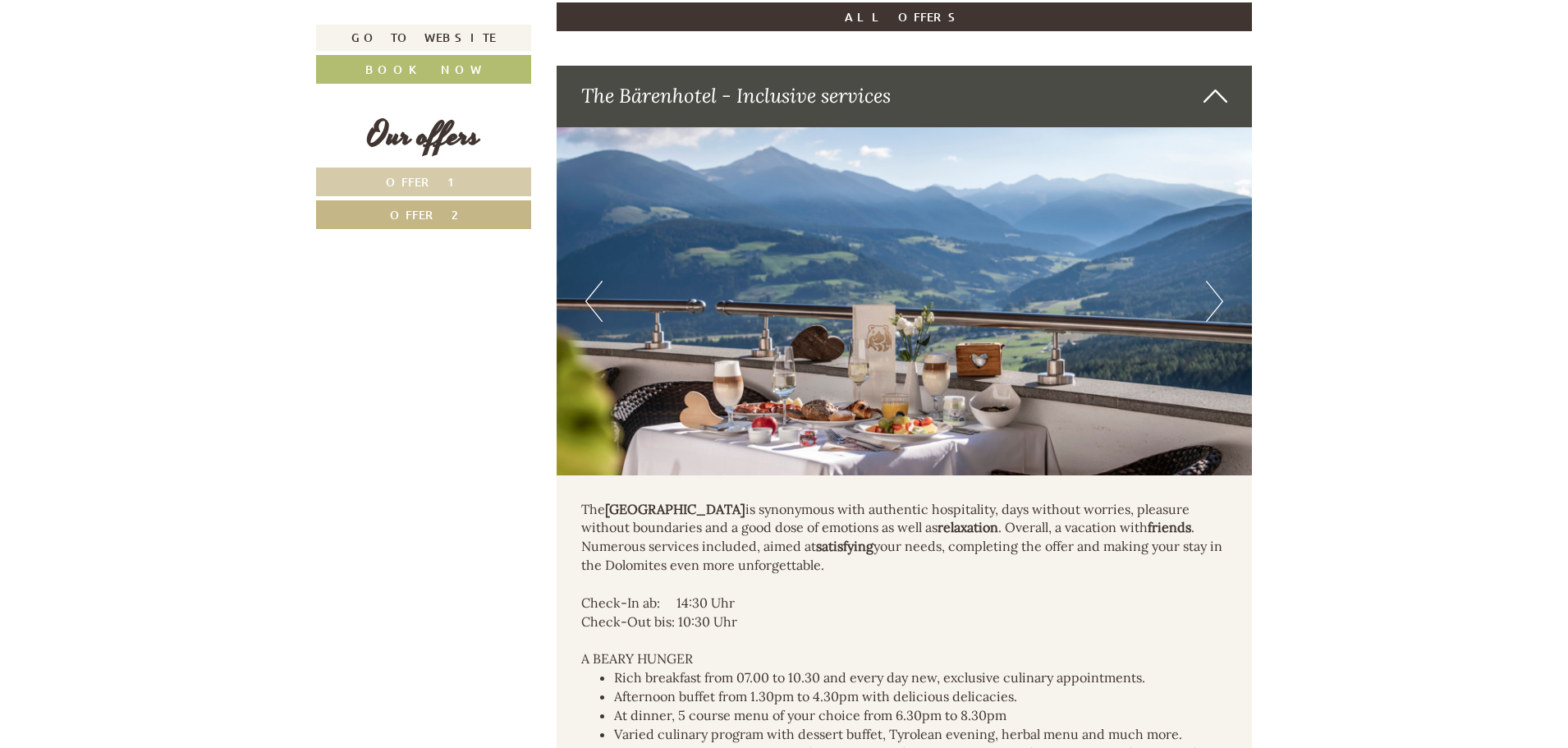
click at [1212, 307] on button "Next" at bounding box center [1214, 301] width 17 height 41
